Goal: Task Accomplishment & Management: Complete application form

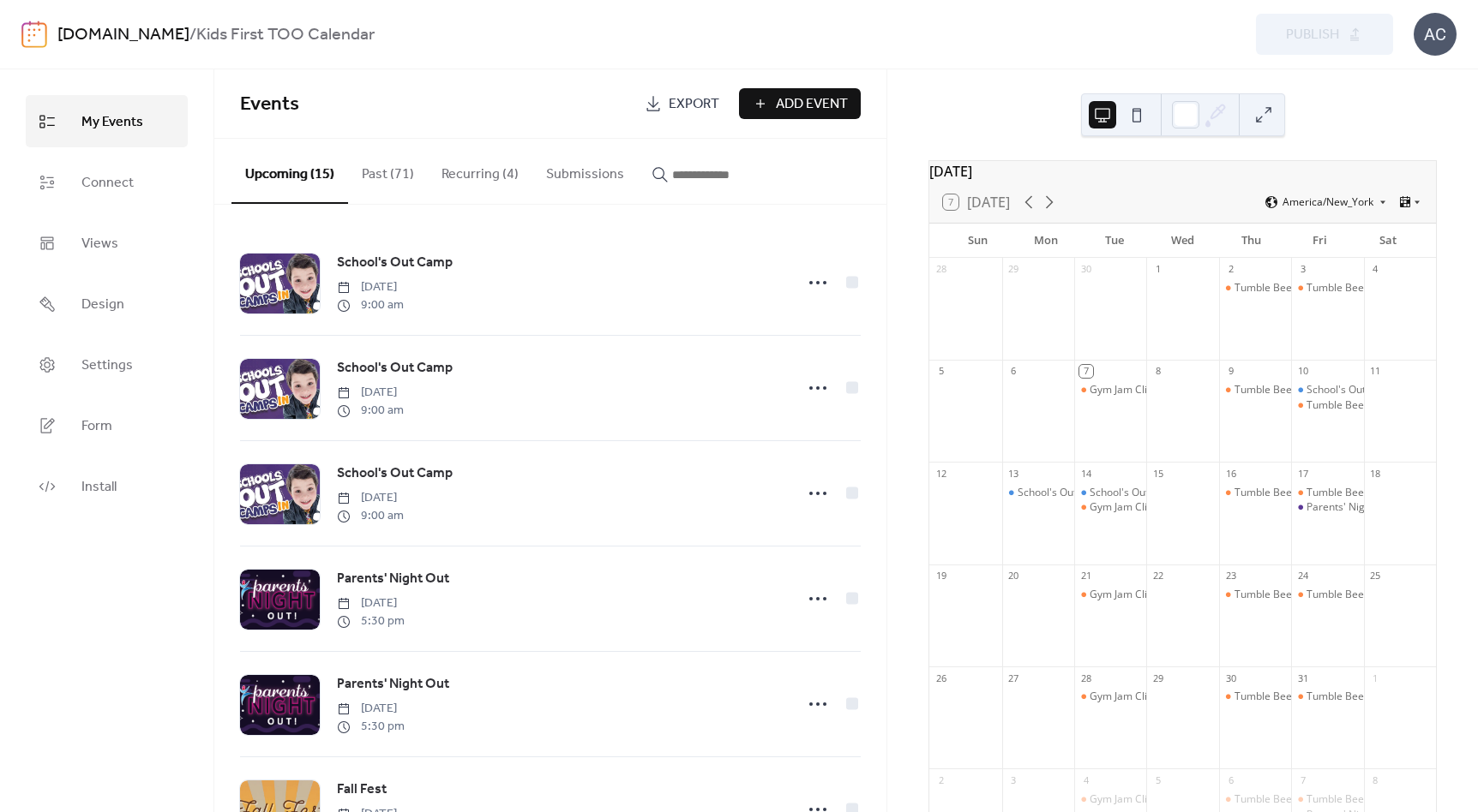
scroll to position [33563, 0]
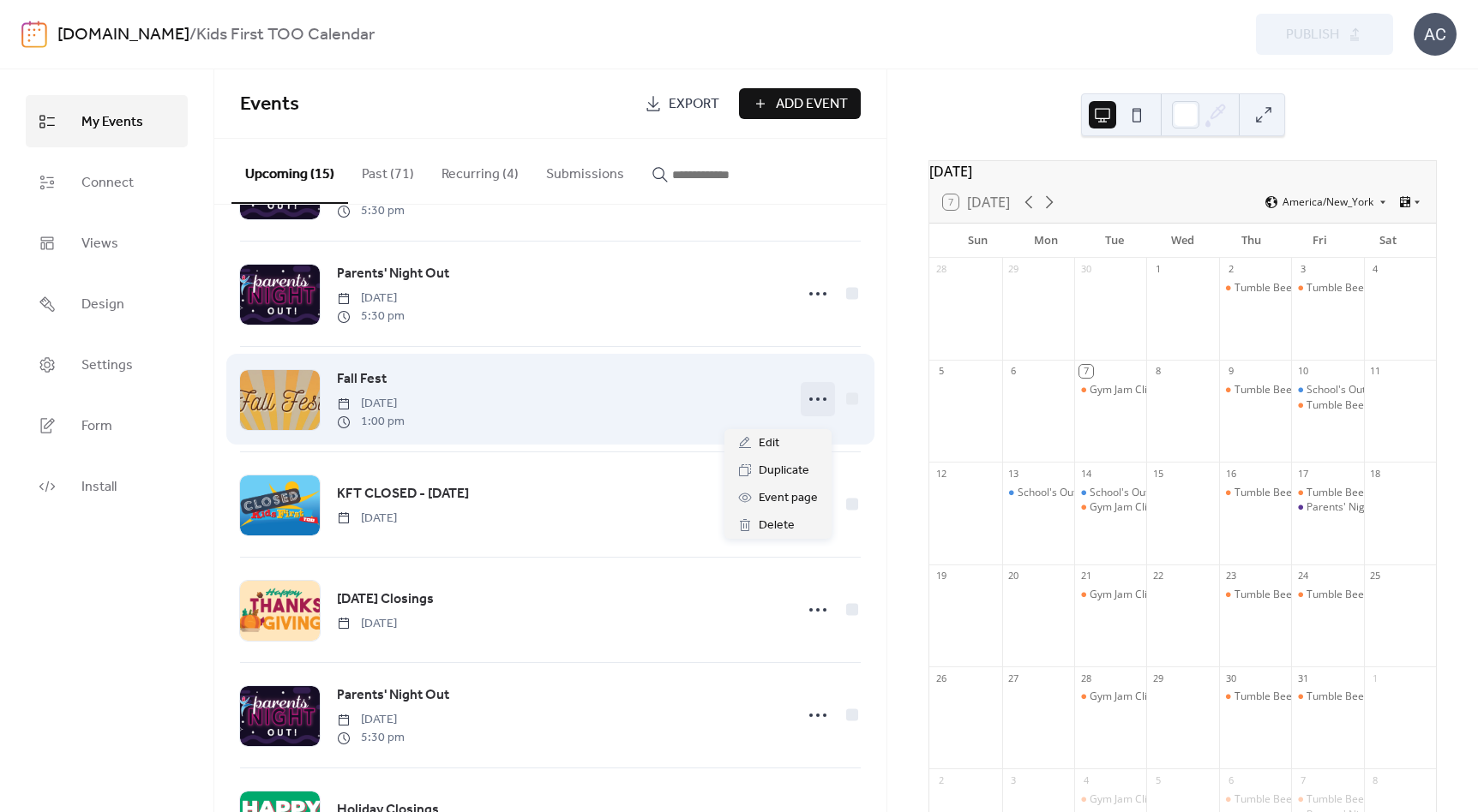
click at [815, 406] on icon at bounding box center [817, 399] width 28 height 28
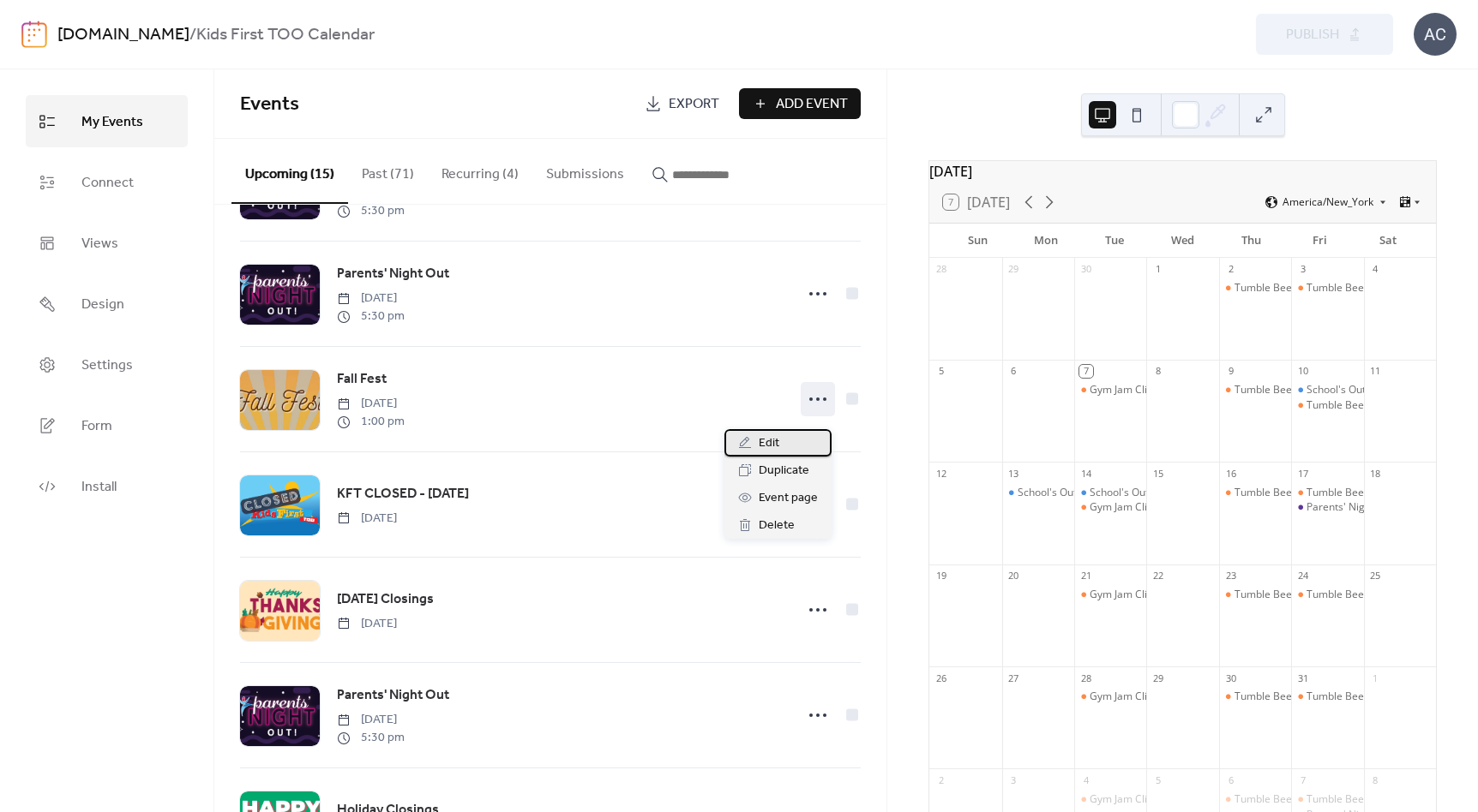
click at [775, 445] on span "Edit" at bounding box center [769, 445] width 21 height 21
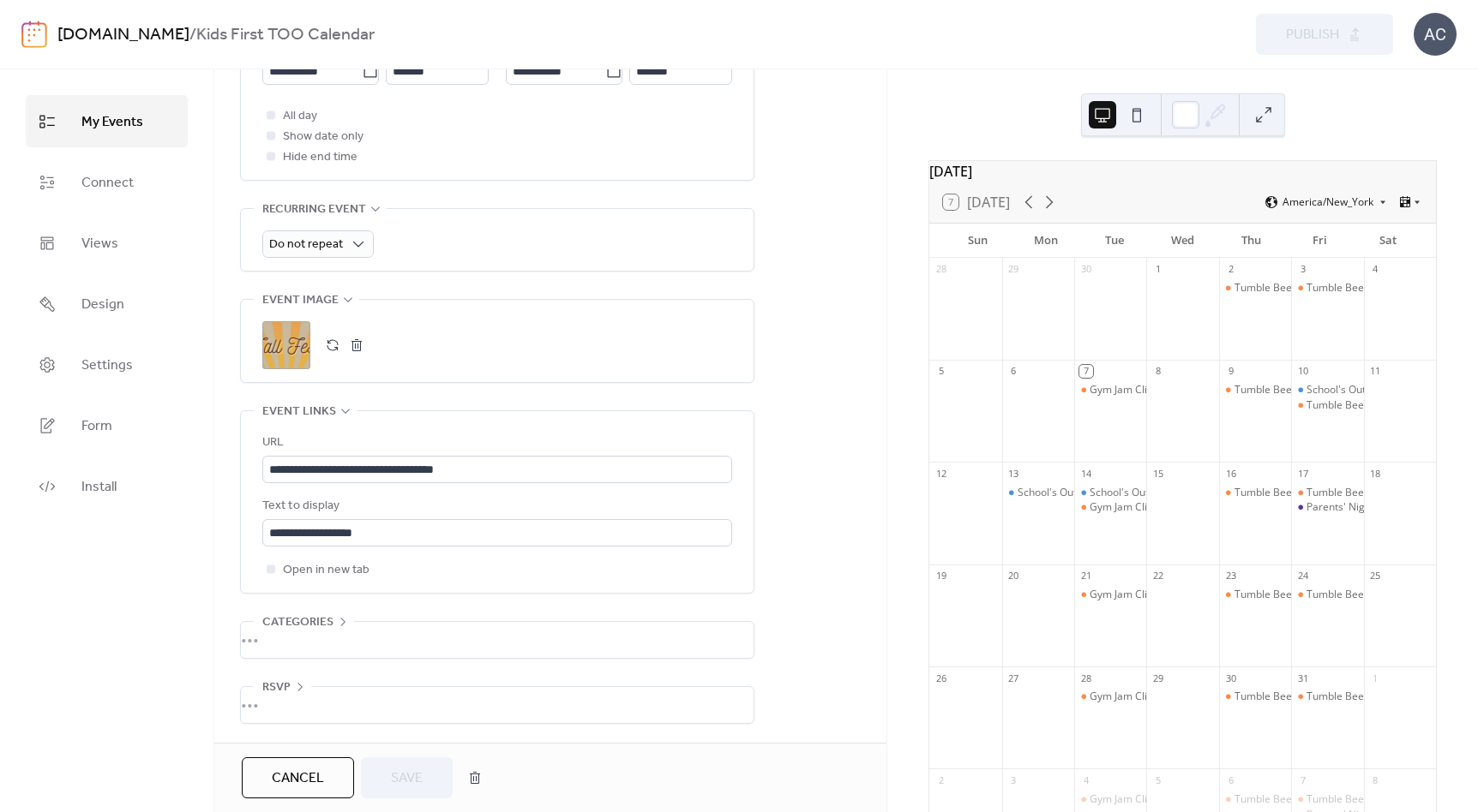
scroll to position [9, 0]
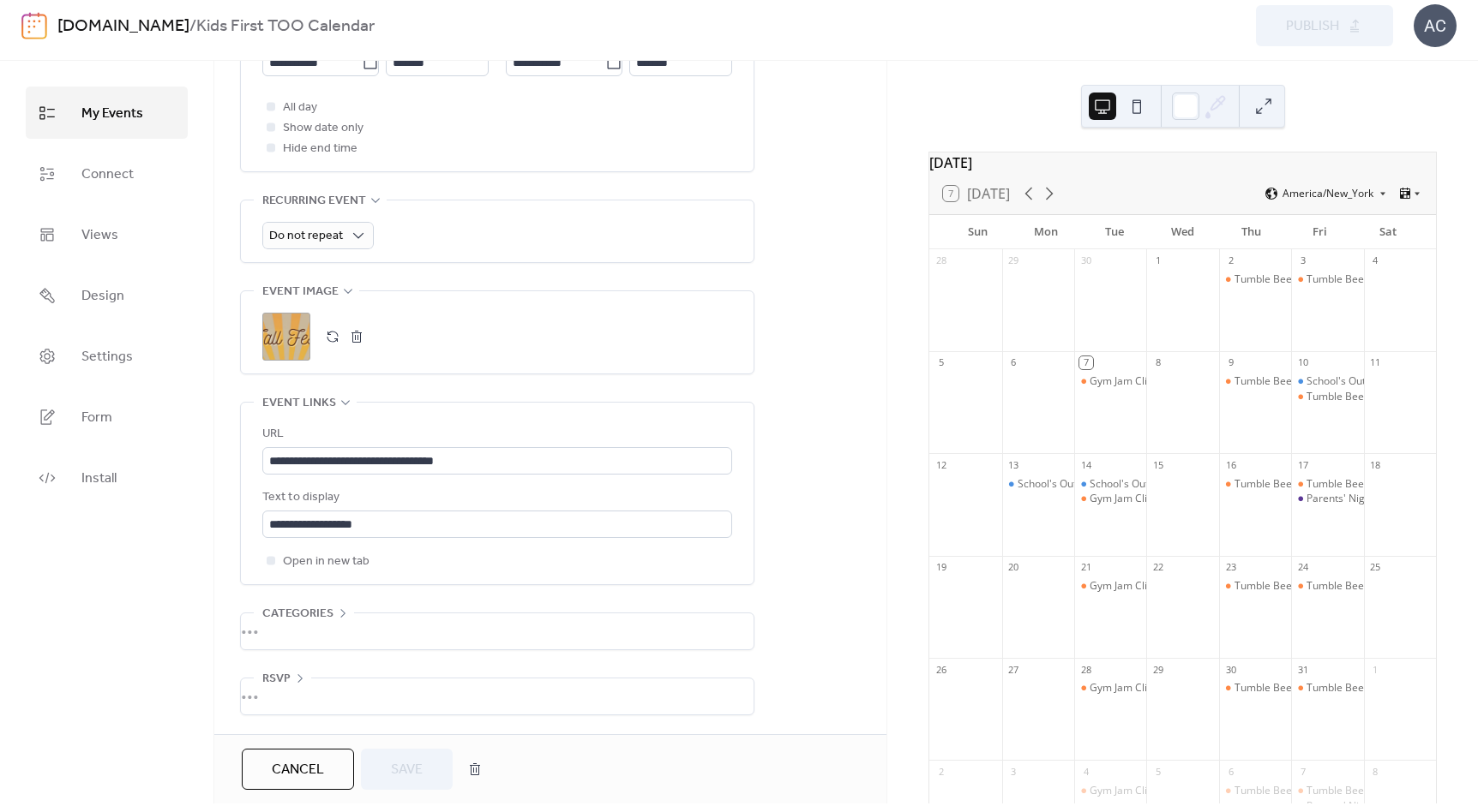
click at [356, 327] on button "button" at bounding box center [356, 336] width 24 height 24
click at [332, 331] on button "button" at bounding box center [332, 336] width 24 height 24
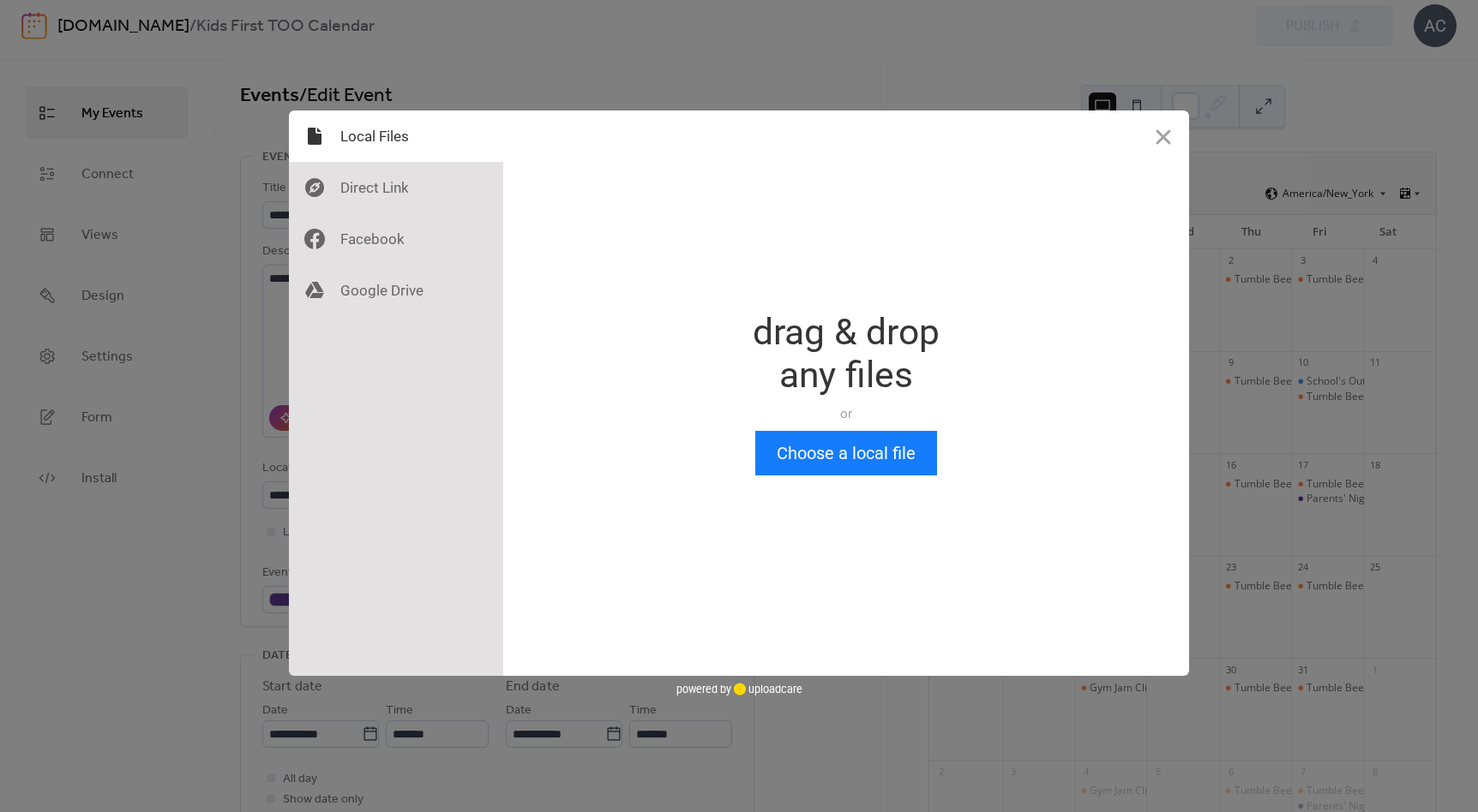
scroll to position [0, 0]
click at [799, 447] on button "Choose a local file" at bounding box center [846, 453] width 182 height 45
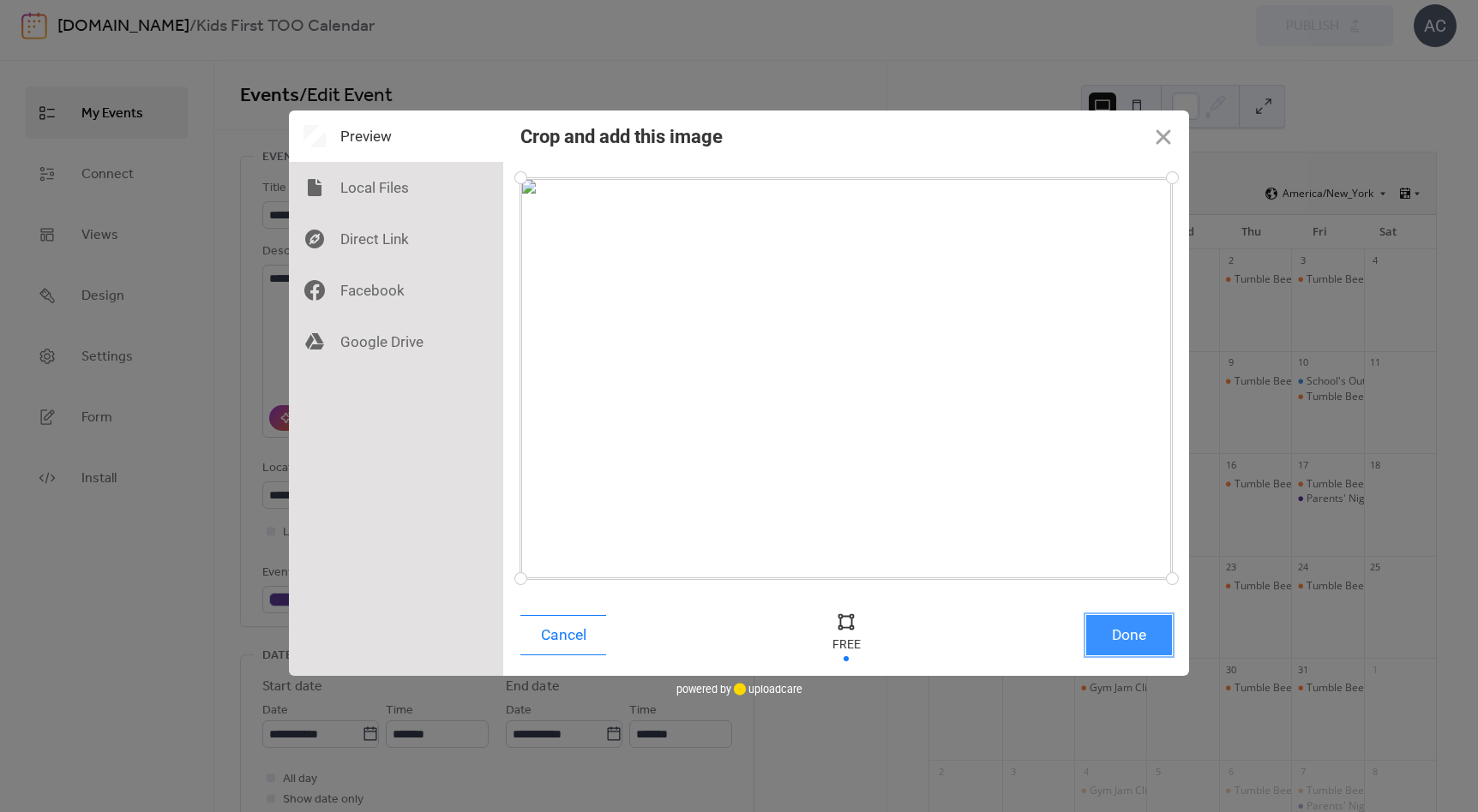
click at [1108, 623] on button "Done" at bounding box center [1129, 635] width 86 height 40
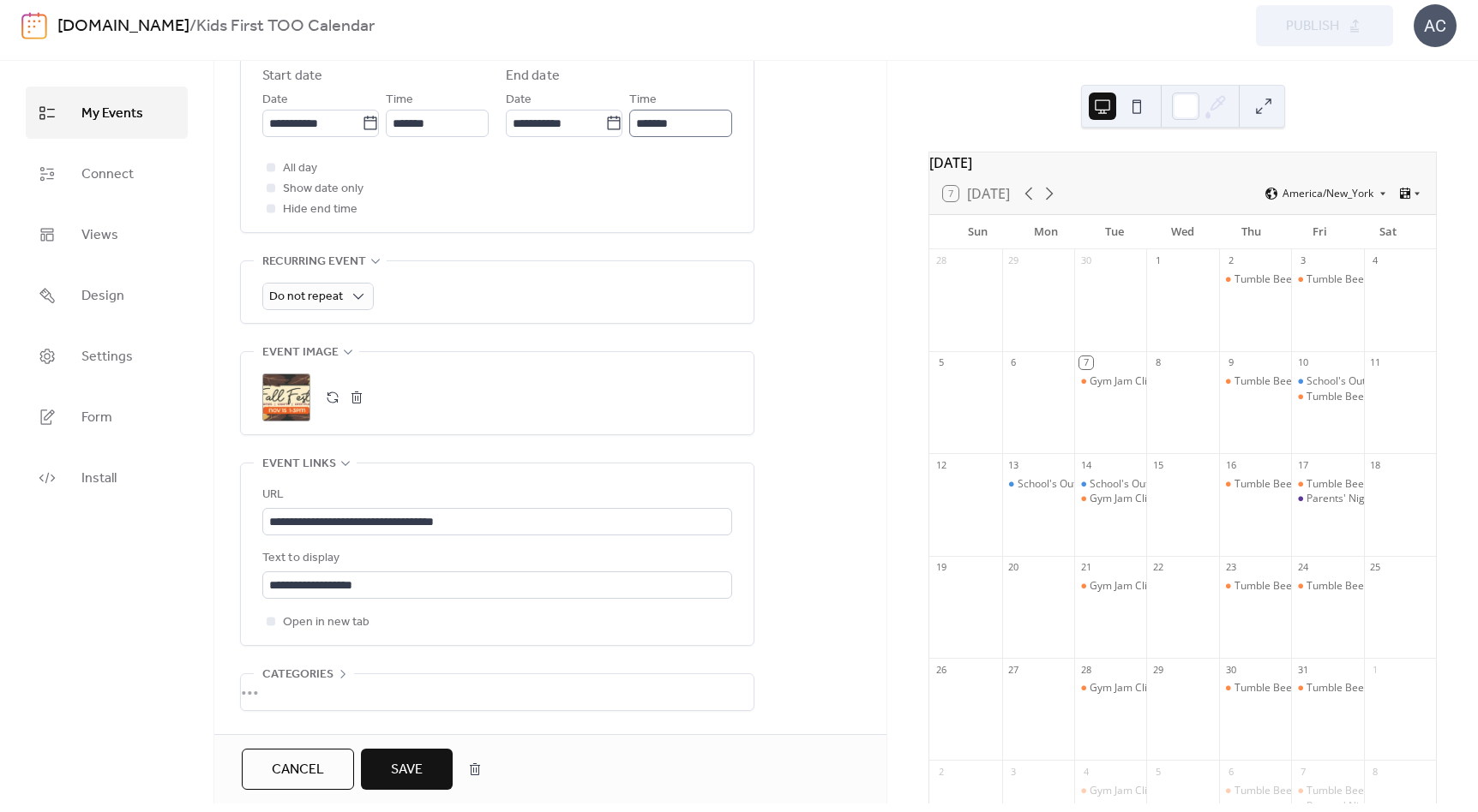
scroll to position [610, 0]
drag, startPoint x: 357, startPoint y: 400, endPoint x: 362, endPoint y: 411, distance: 12.1
click at [357, 400] on button "button" at bounding box center [356, 398] width 24 height 24
click at [335, 400] on button "button" at bounding box center [332, 398] width 24 height 24
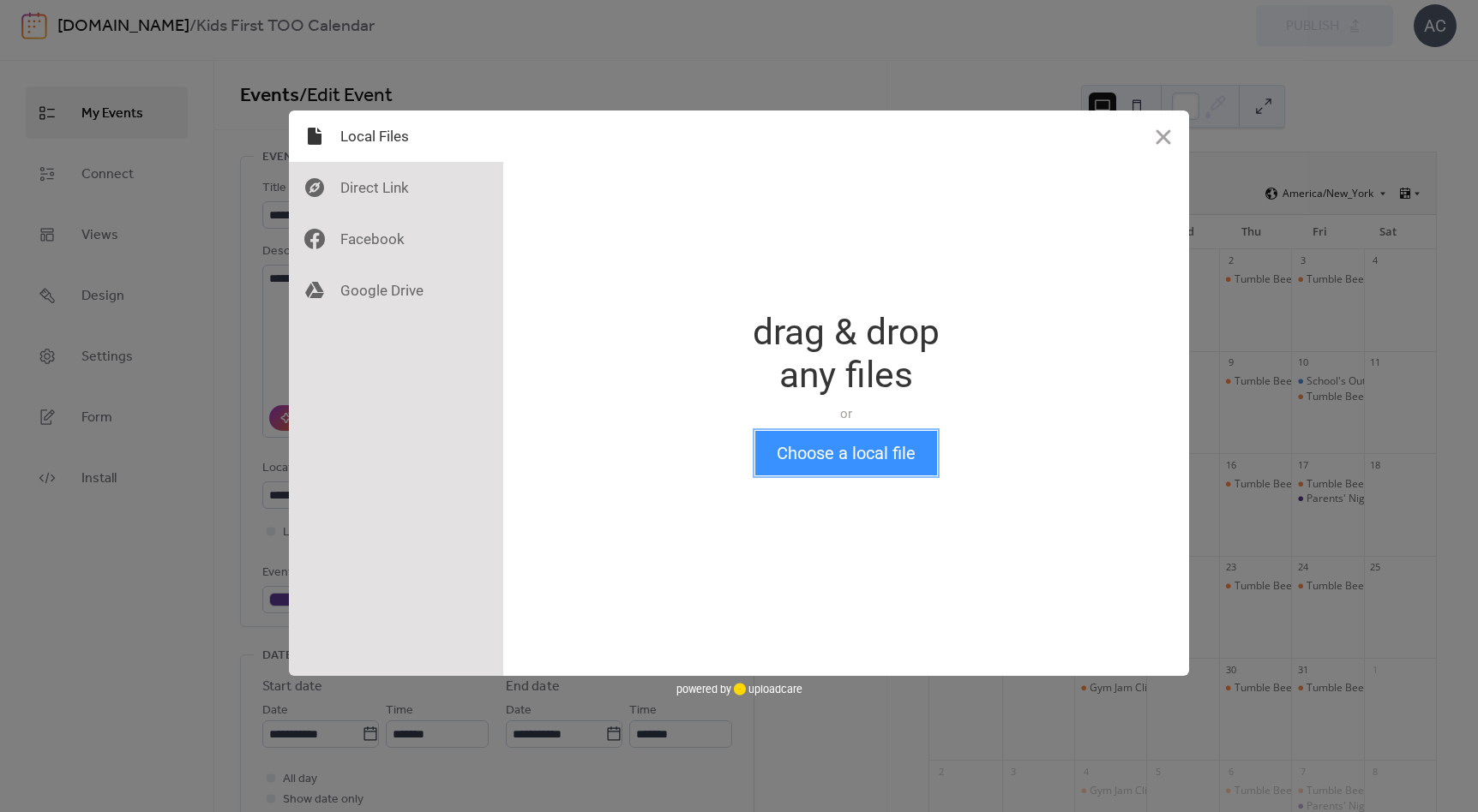
click at [812, 471] on button "Choose a local file" at bounding box center [846, 453] width 182 height 45
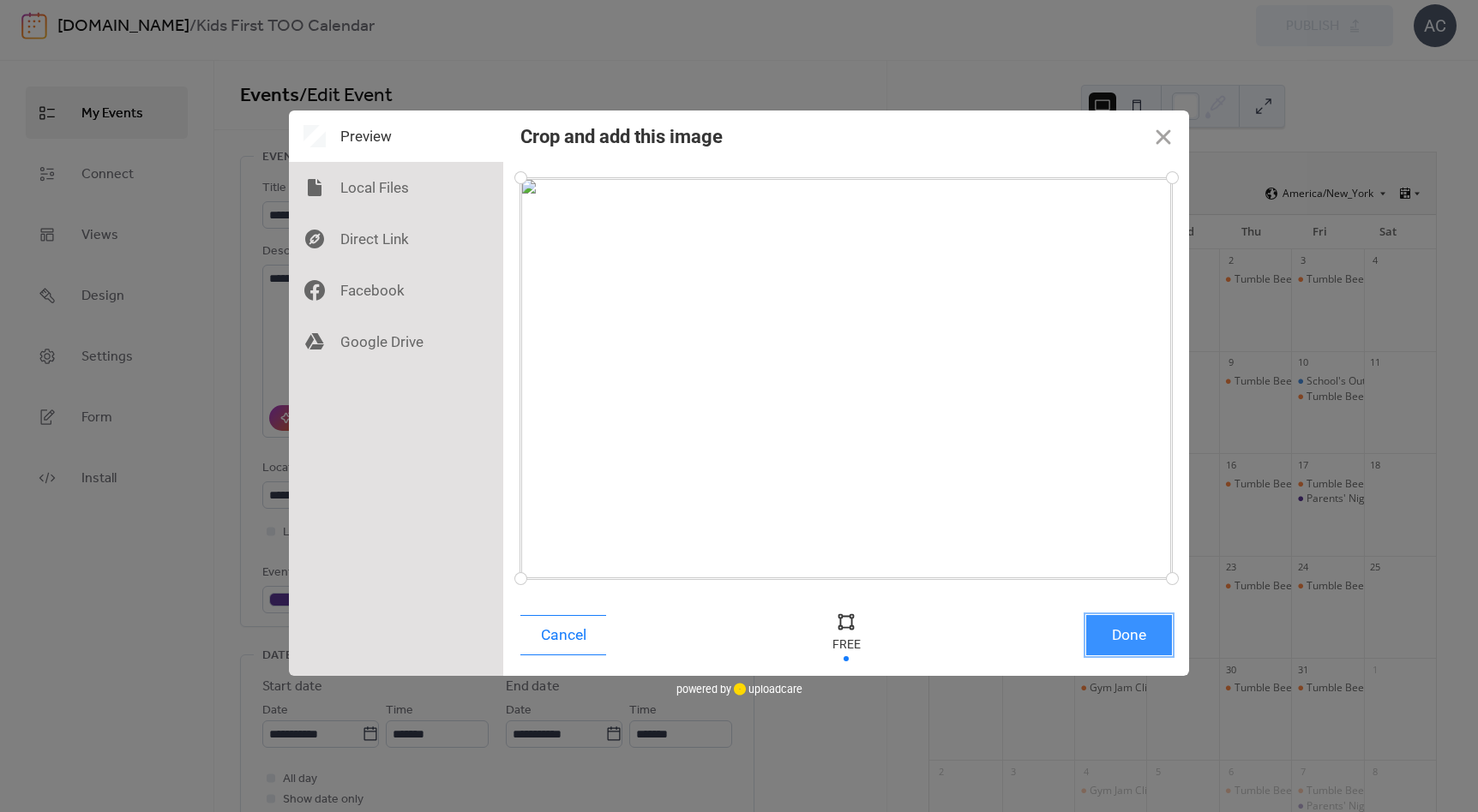
click at [1130, 635] on button "Done" at bounding box center [1129, 635] width 86 height 40
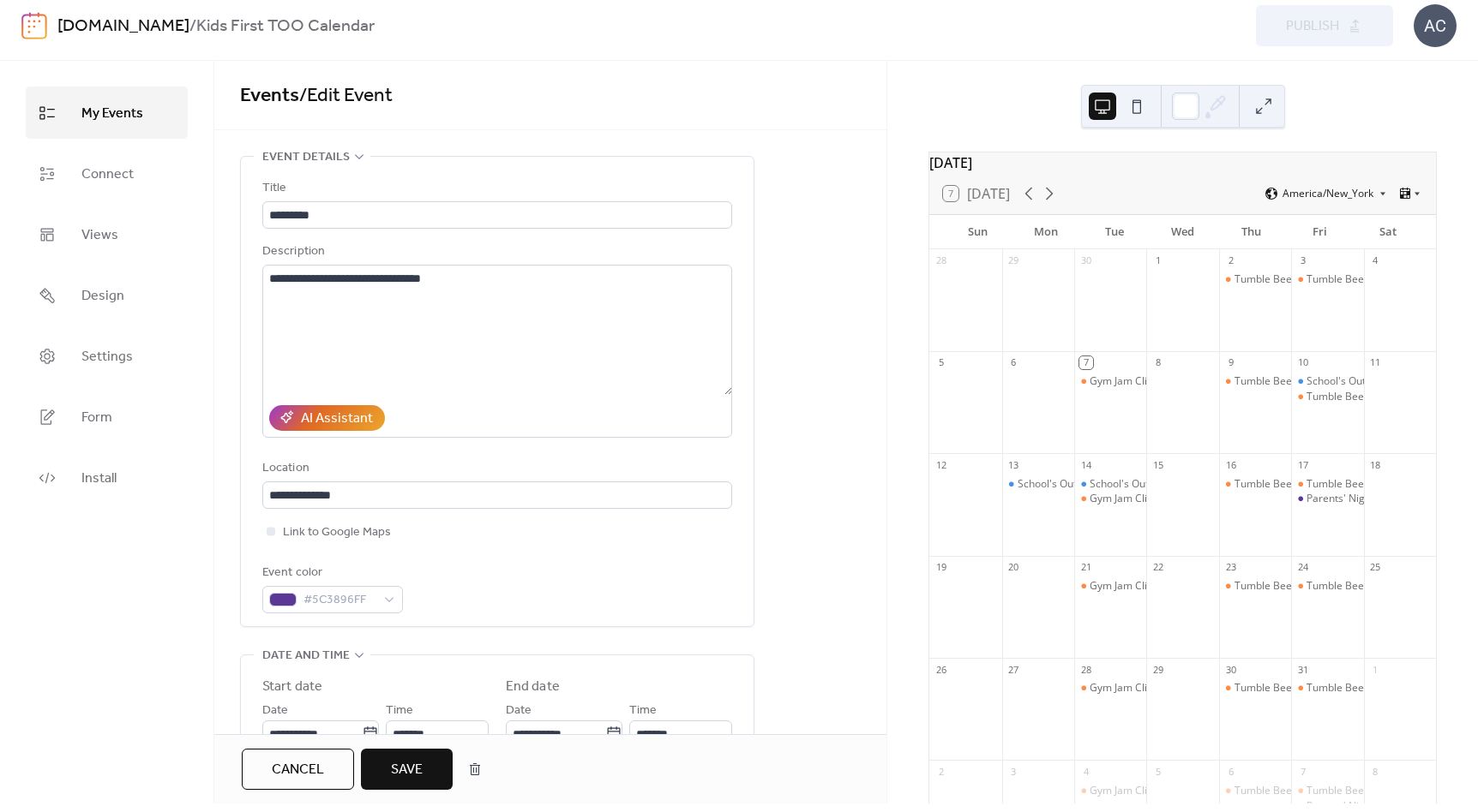
scroll to position [611, 0]
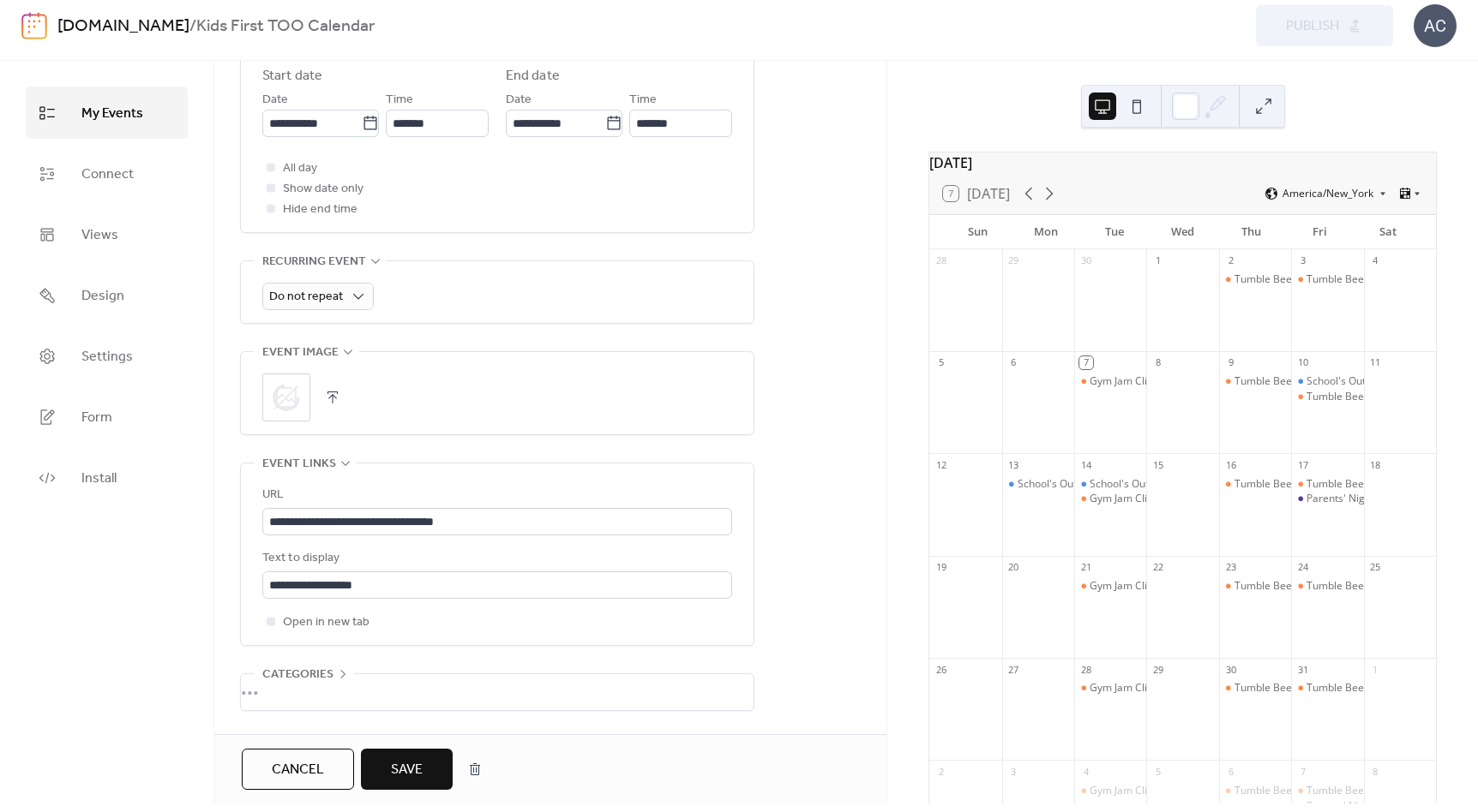
drag, startPoint x: 418, startPoint y: 767, endPoint x: 472, endPoint y: 728, distance: 66.6
click at [418, 767] on span "Save" at bounding box center [407, 771] width 31 height 21
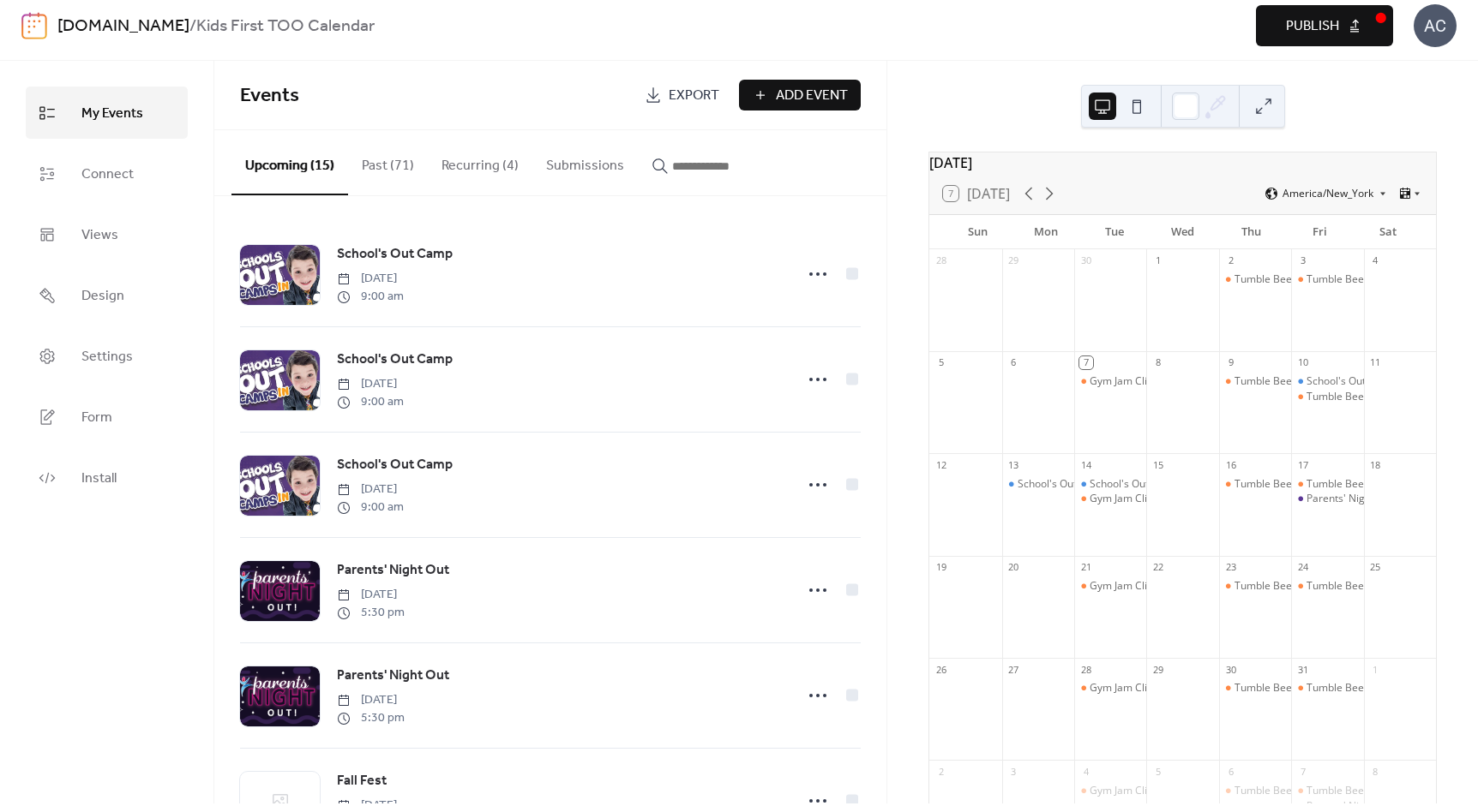
click at [1335, 24] on span "Publish" at bounding box center [1312, 27] width 53 height 21
click at [181, 22] on link "[DOMAIN_NAME]" at bounding box center [123, 27] width 132 height 32
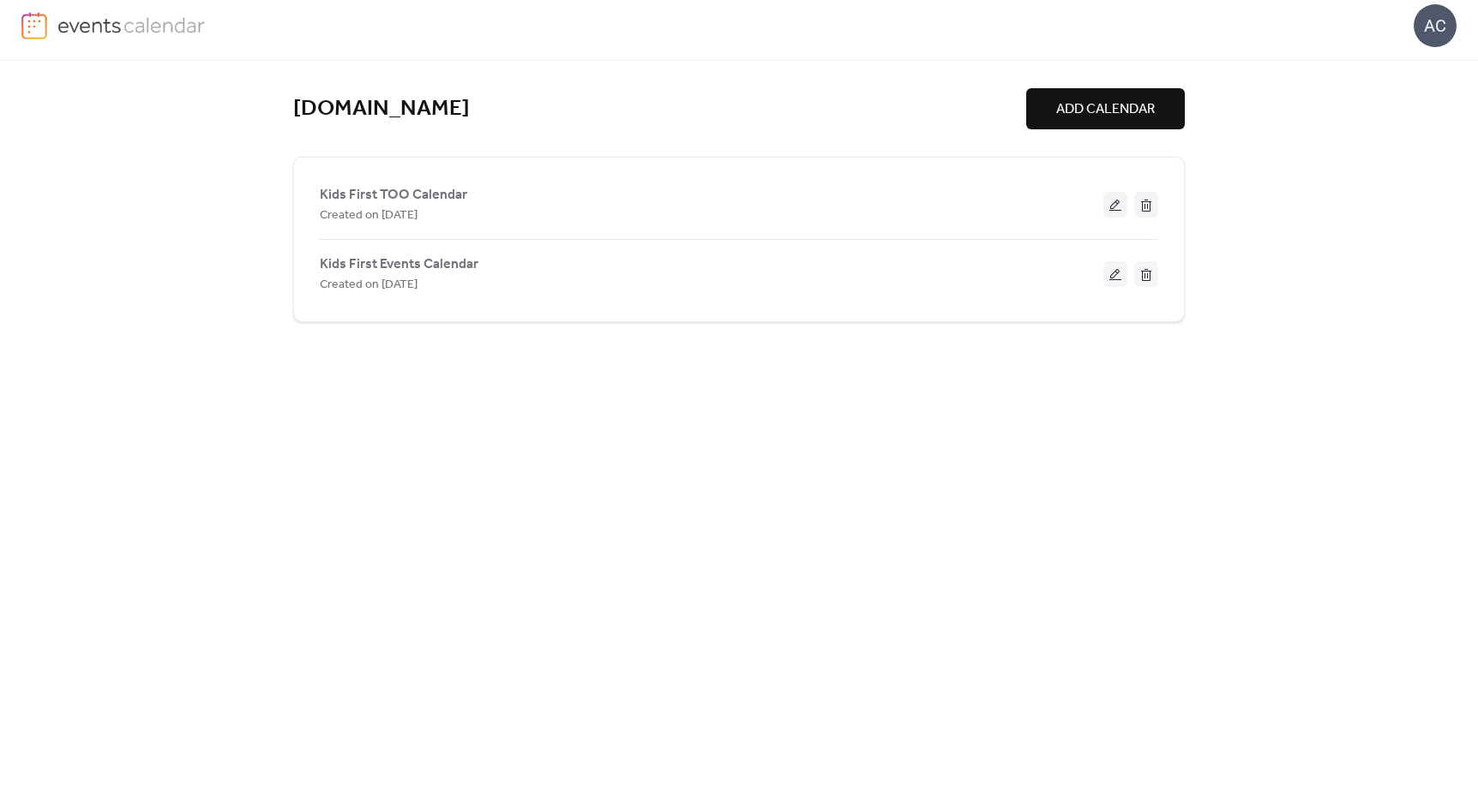
click at [1115, 267] on button at bounding box center [1115, 274] width 24 height 26
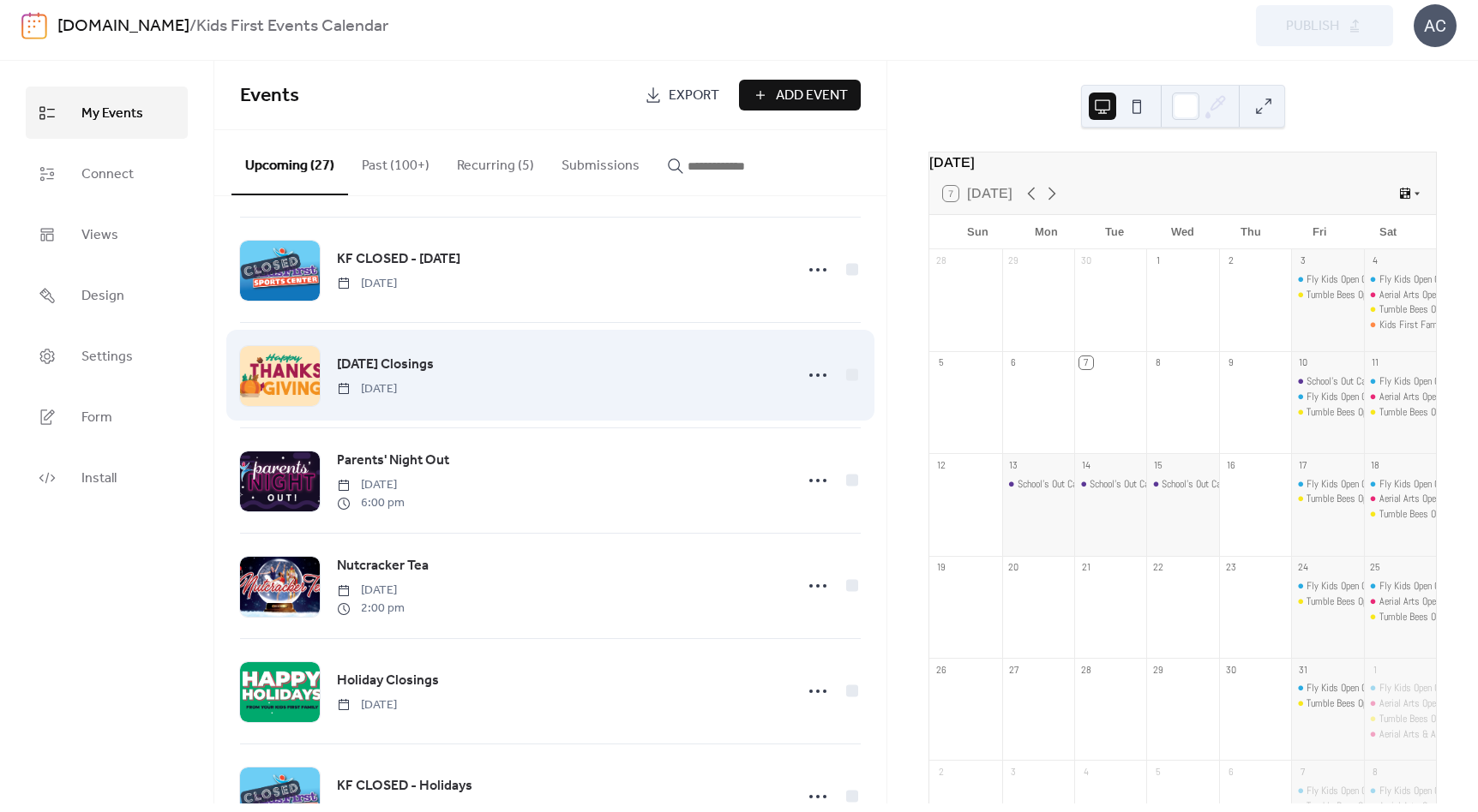
scroll to position [957, 0]
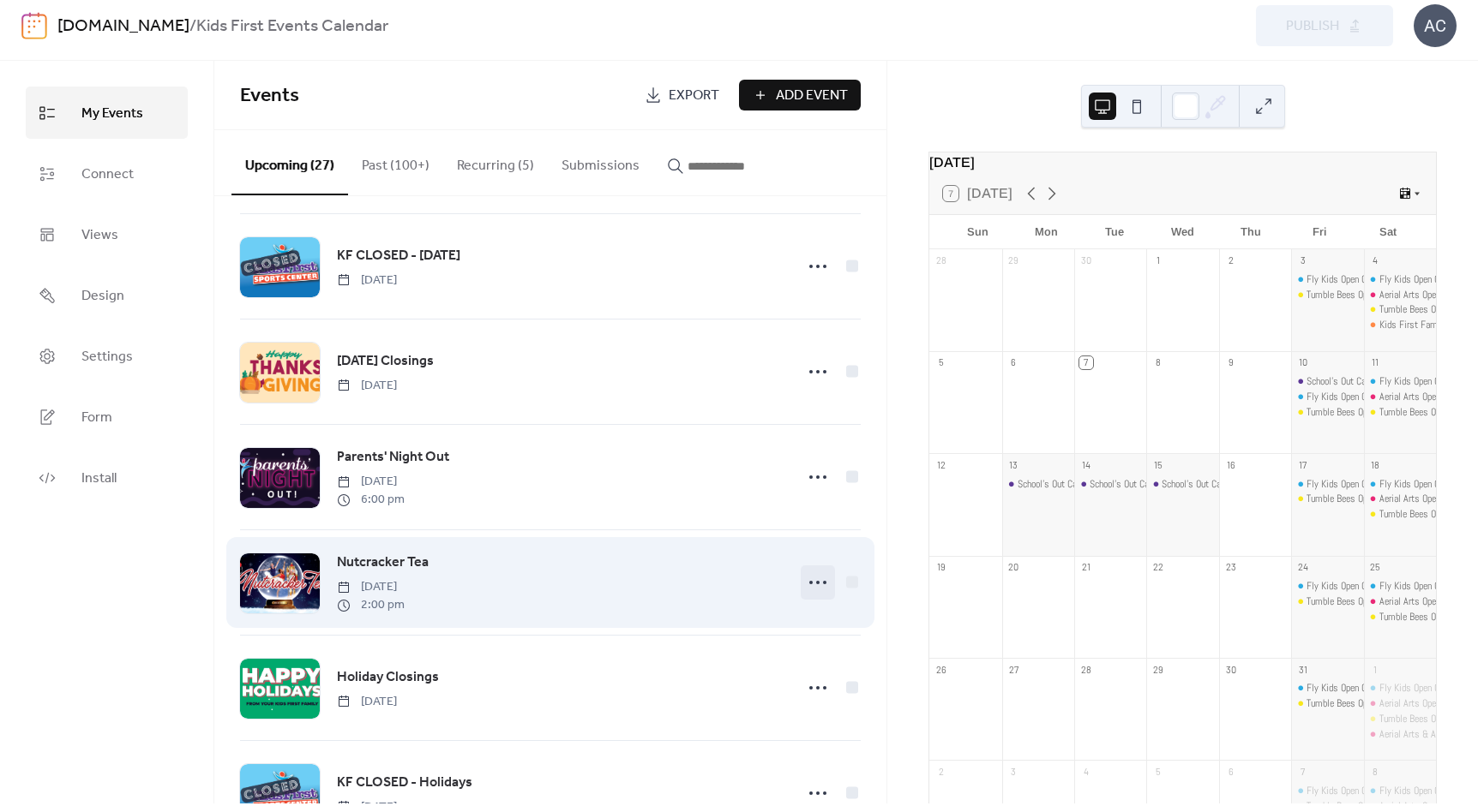
click at [809, 584] on circle at bounding box center [811, 583] width 4 height 4
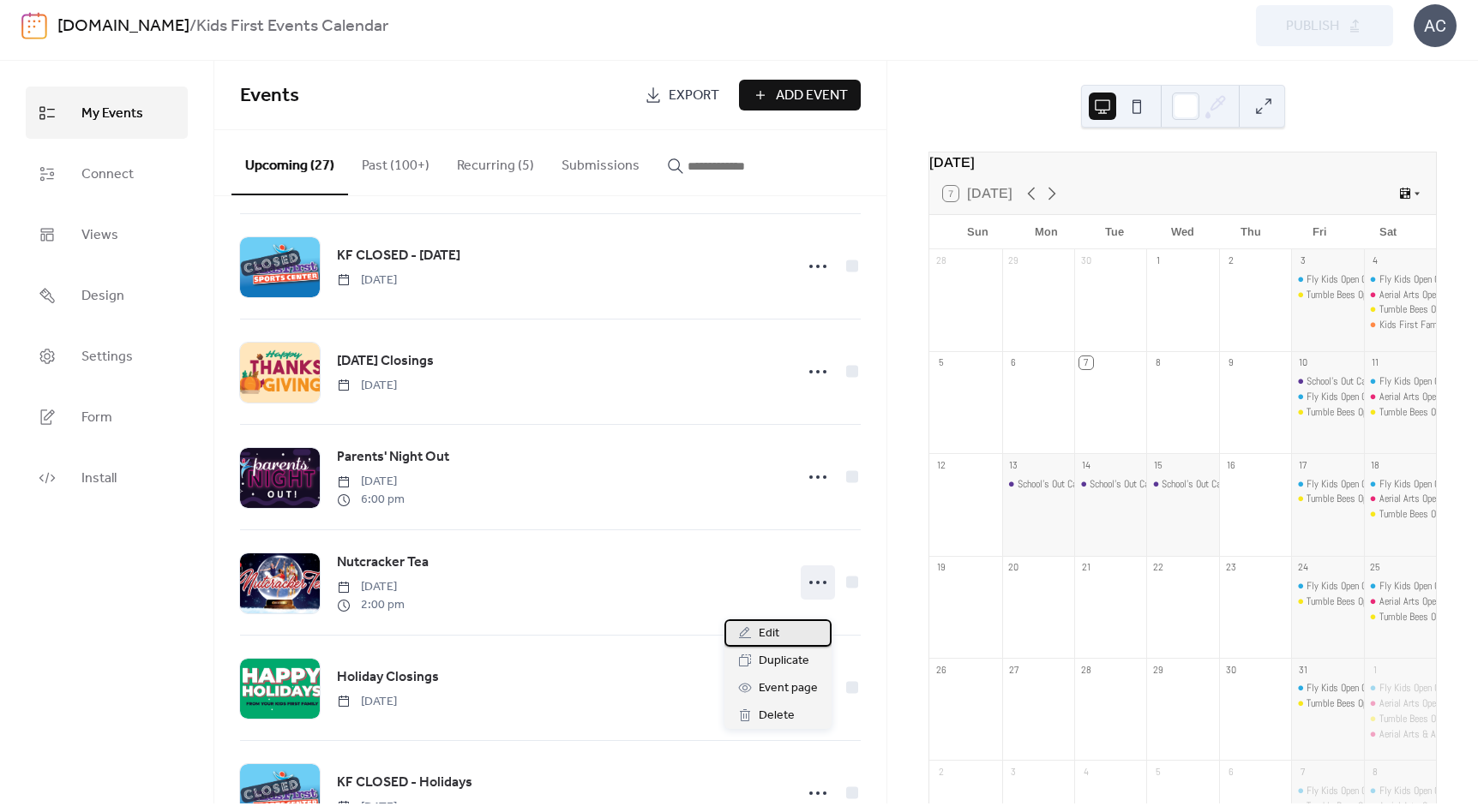
click at [768, 628] on span "Edit" at bounding box center [769, 634] width 21 height 21
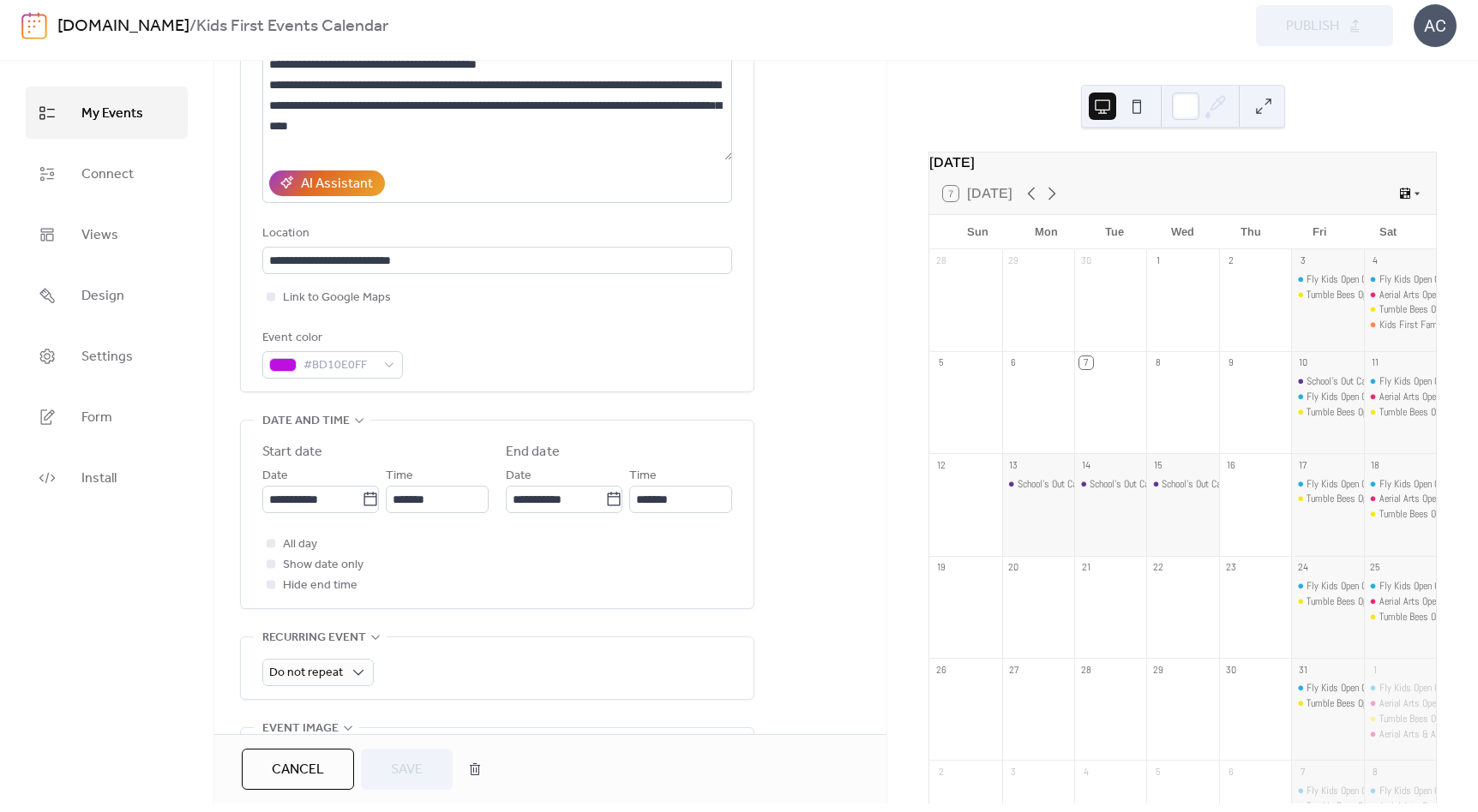
scroll to position [679, 0]
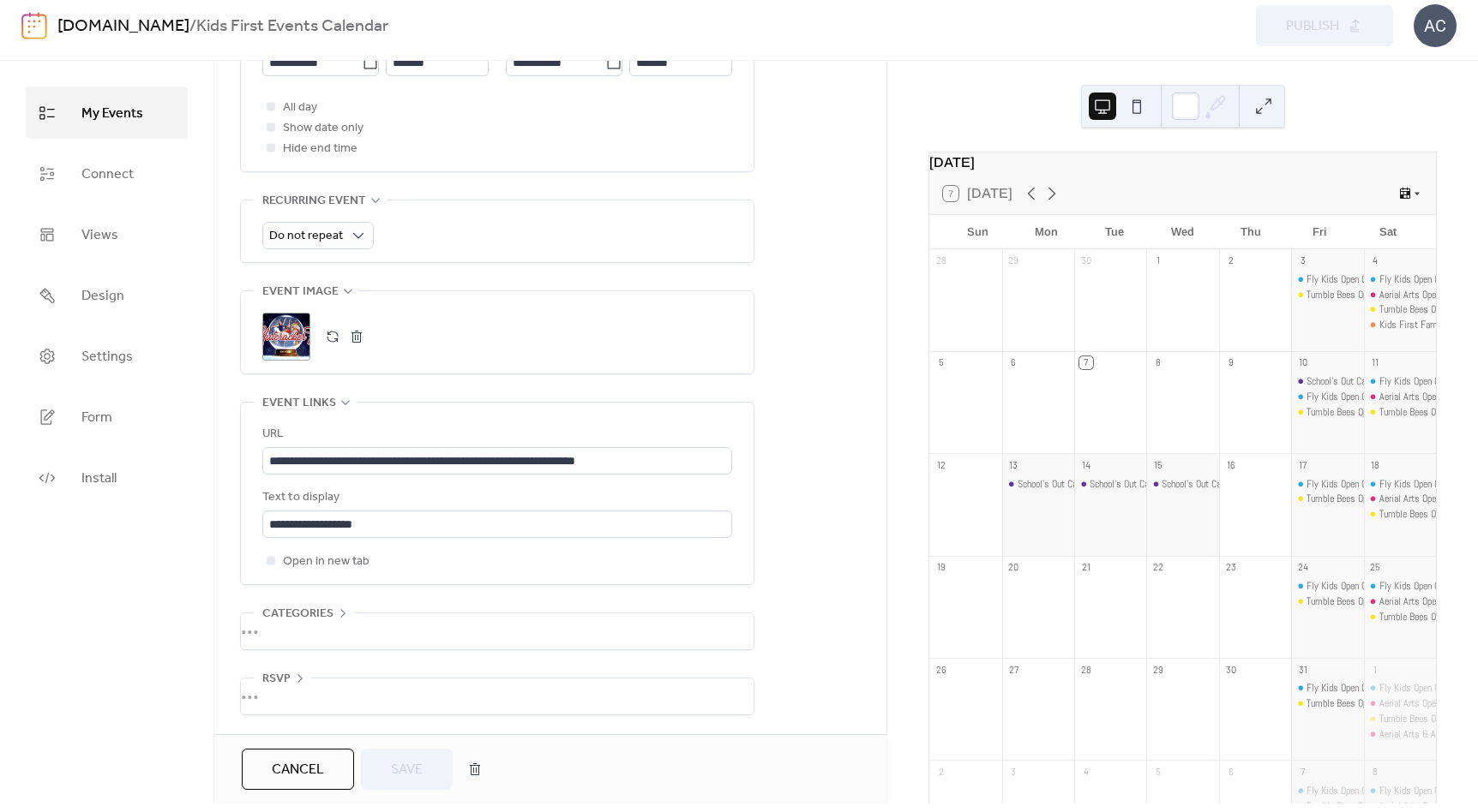
click at [350, 331] on button "button" at bounding box center [356, 336] width 24 height 24
click at [325, 331] on button "button" at bounding box center [332, 336] width 24 height 24
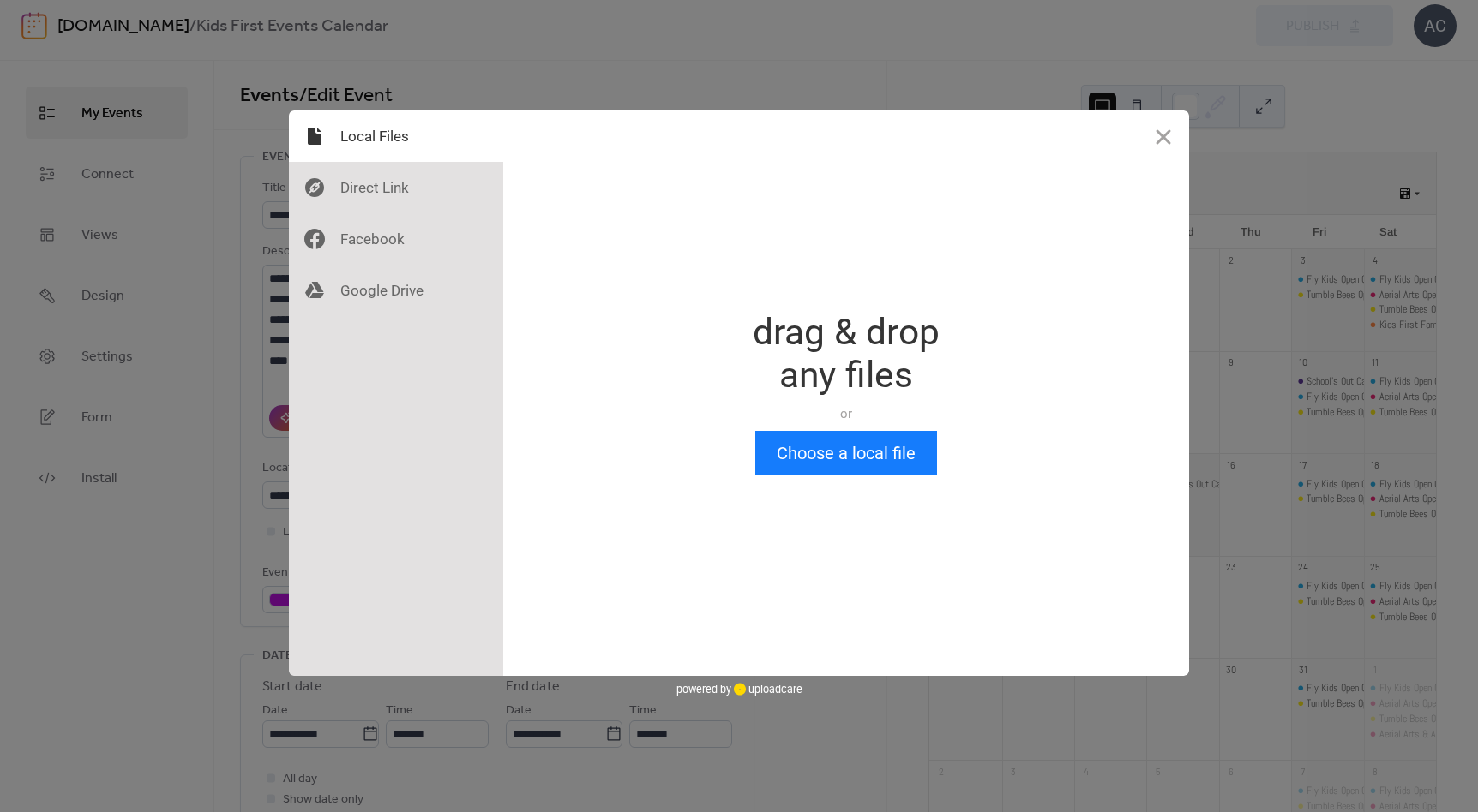
scroll to position [0, 0]
click at [892, 460] on button "Choose a local file" at bounding box center [846, 453] width 182 height 45
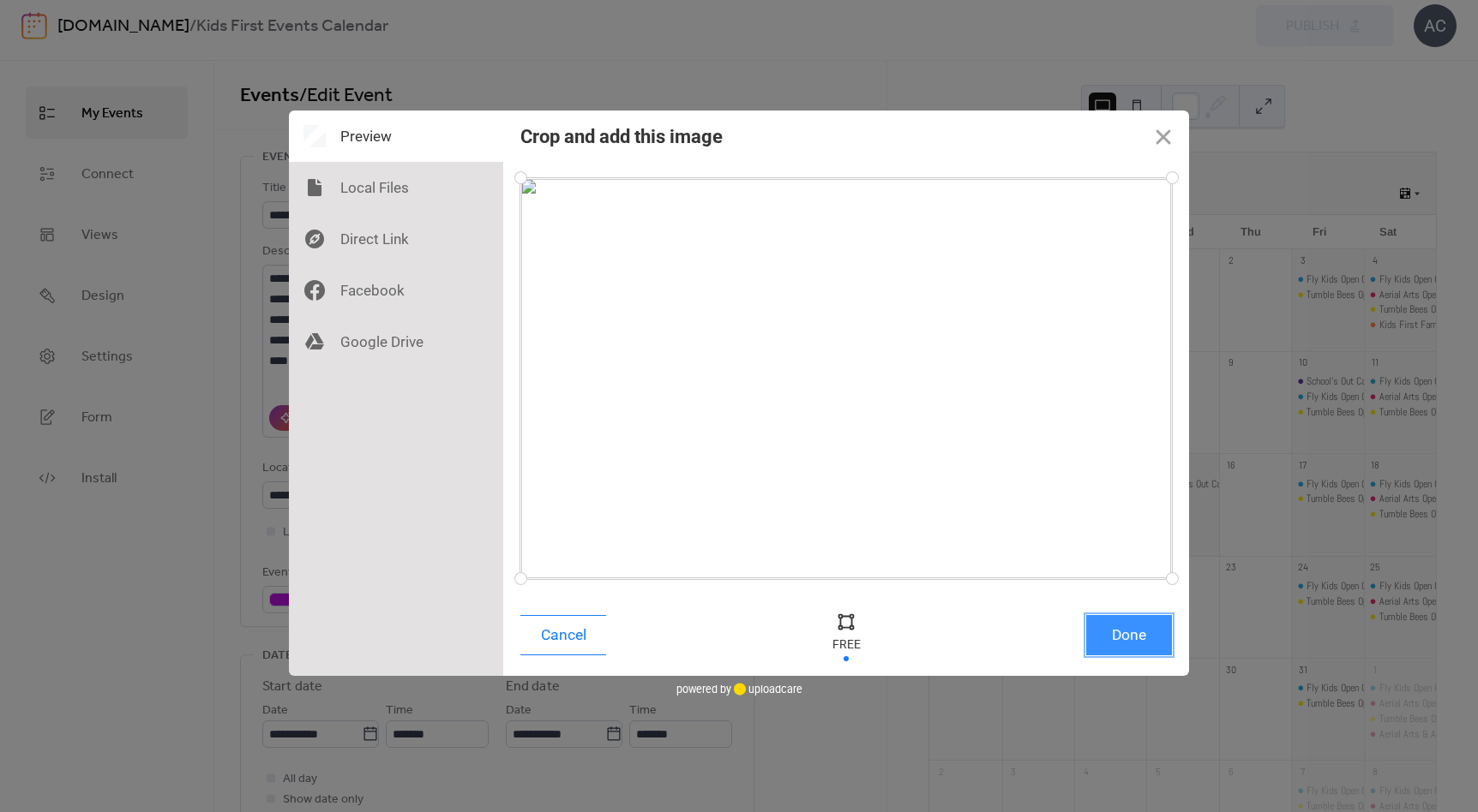
click at [1118, 644] on button "Done" at bounding box center [1129, 635] width 86 height 40
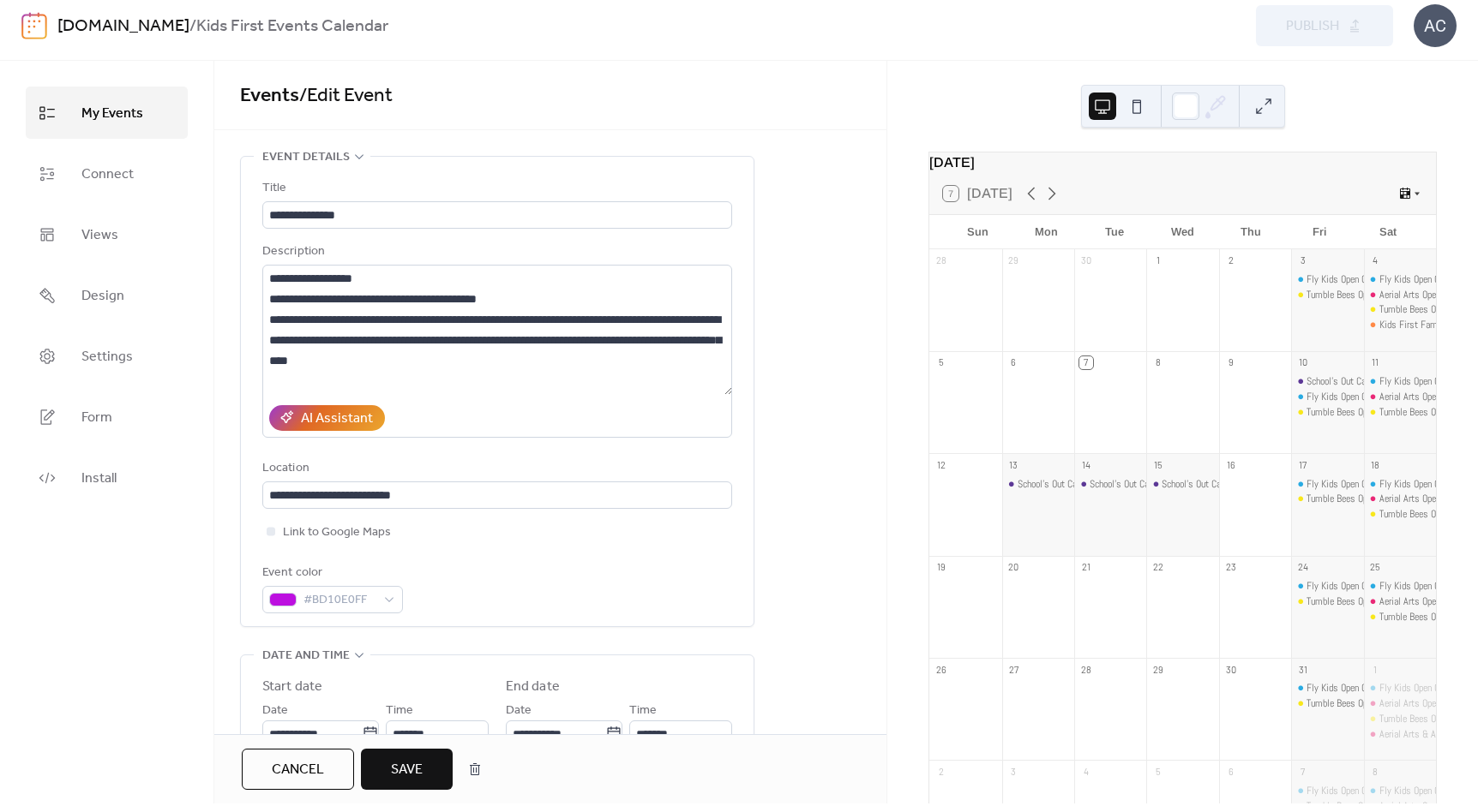
scroll to position [611, 0]
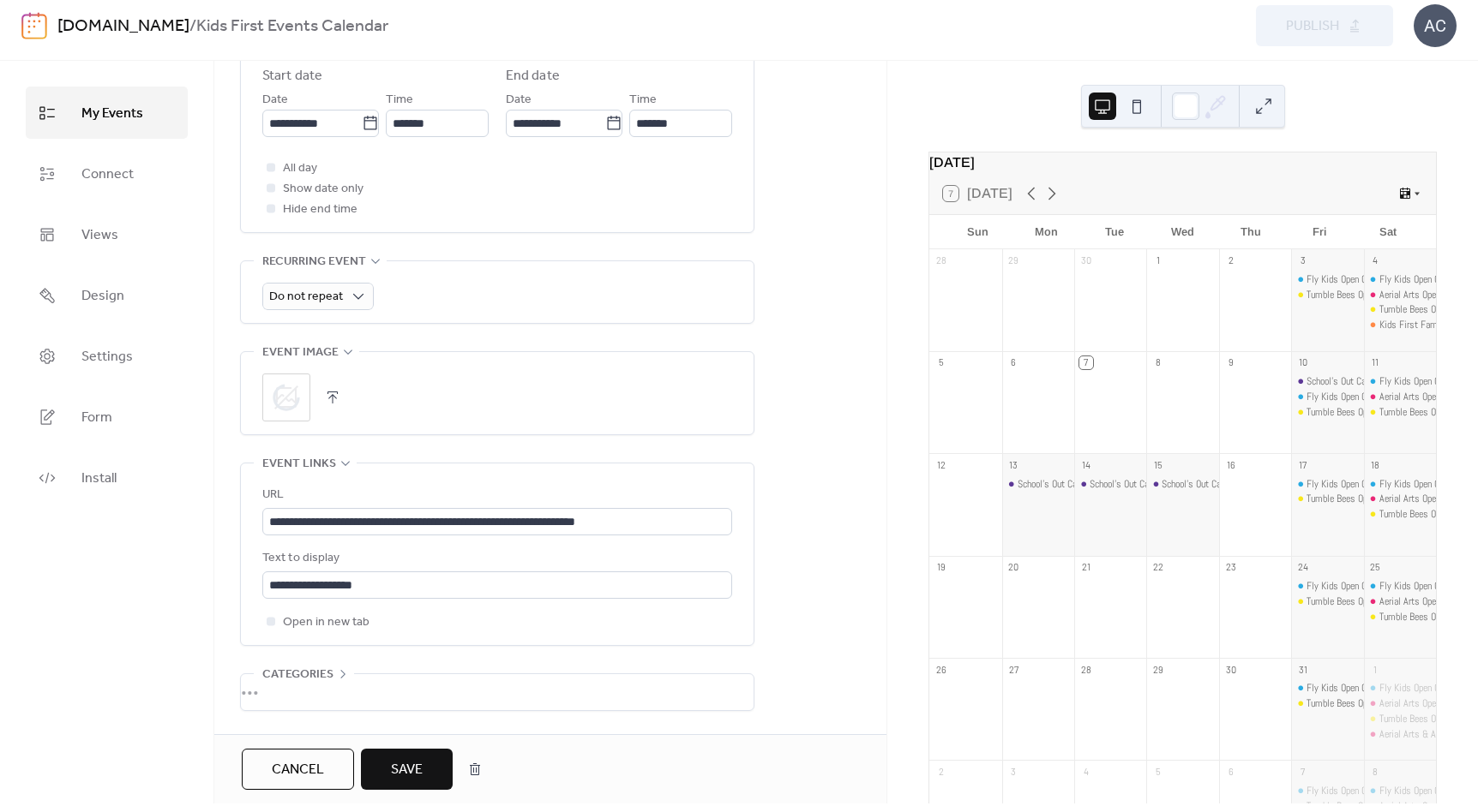
drag, startPoint x: 428, startPoint y: 774, endPoint x: 473, endPoint y: 752, distance: 50.1
click at [428, 774] on button "Save" at bounding box center [407, 769] width 91 height 41
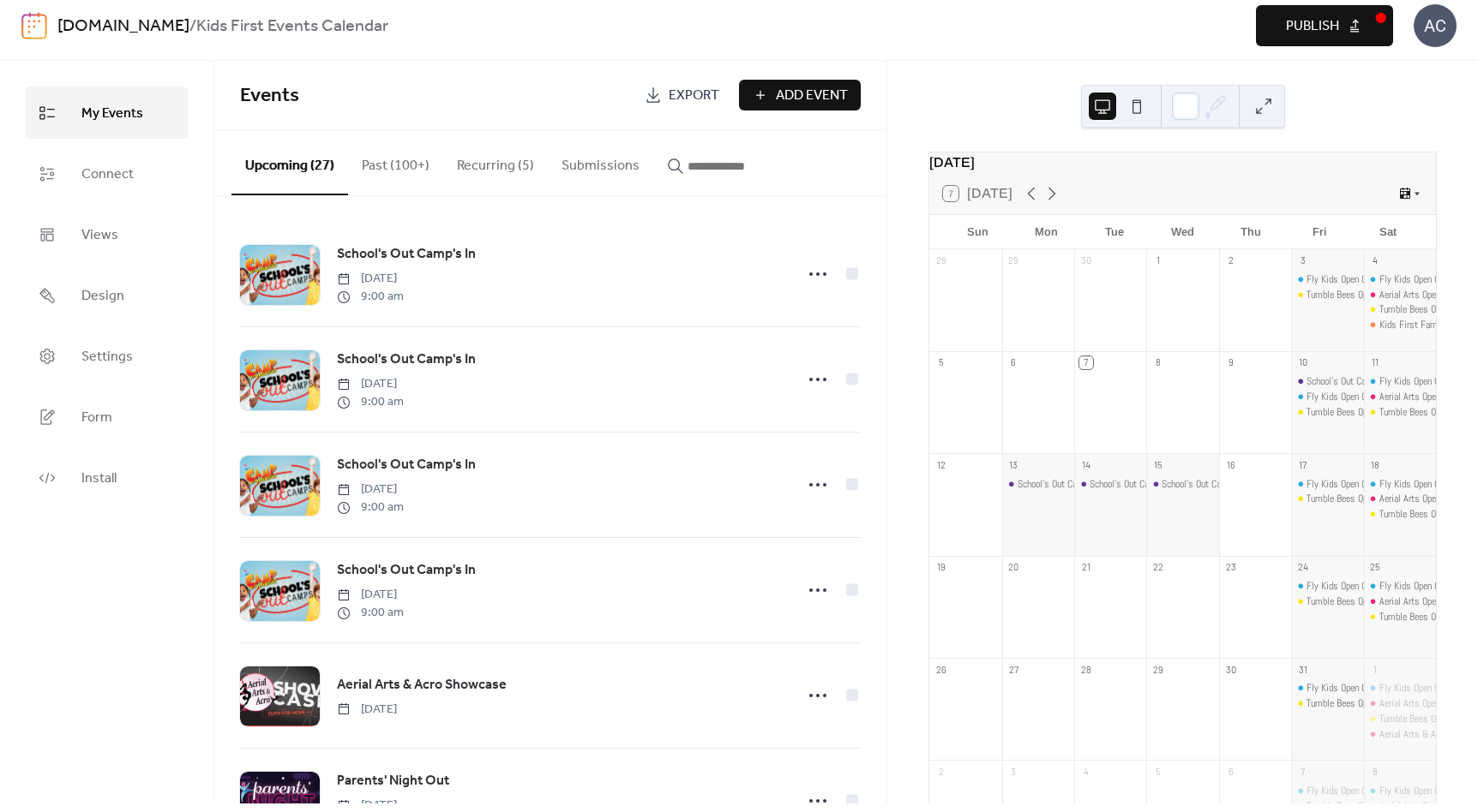
click at [1285, 30] on button "Publish" at bounding box center [1325, 25] width 137 height 41
